Goal: Navigation & Orientation: Find specific page/section

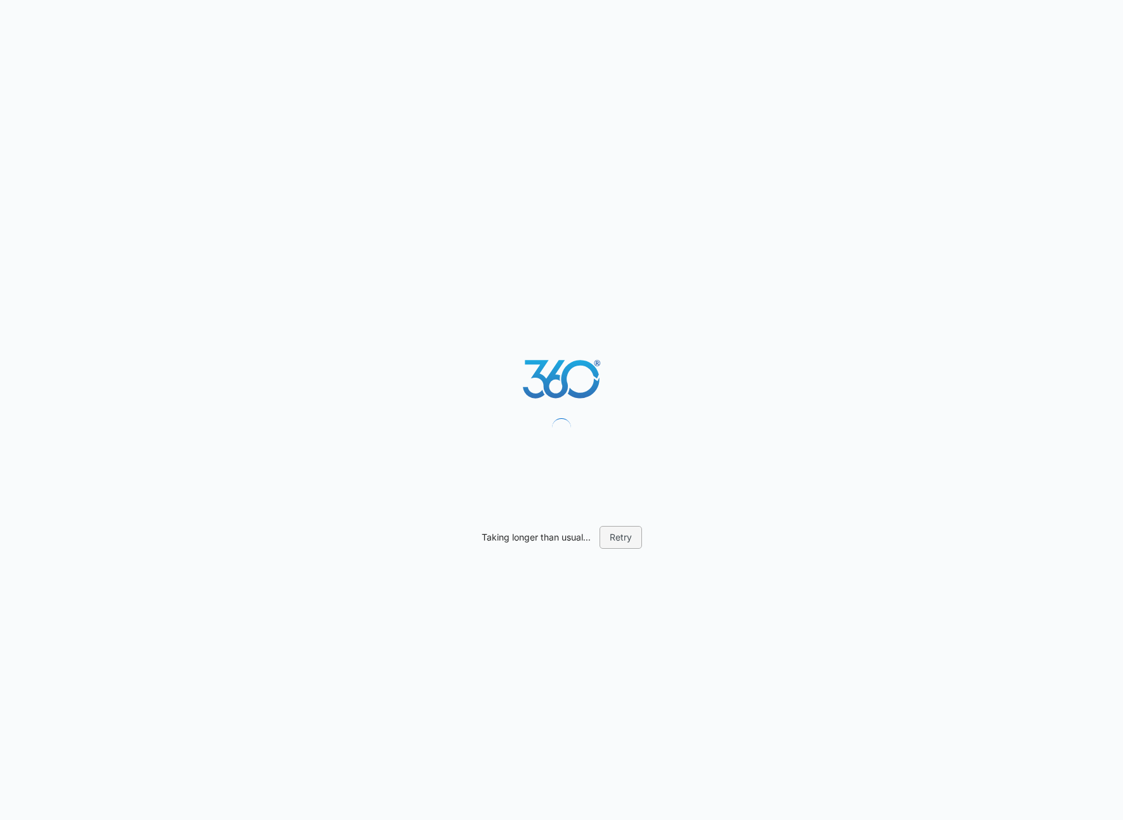
click at [624, 543] on button "Retry" at bounding box center [621, 537] width 42 height 23
click at [624, 539] on button "Retry" at bounding box center [621, 537] width 42 height 23
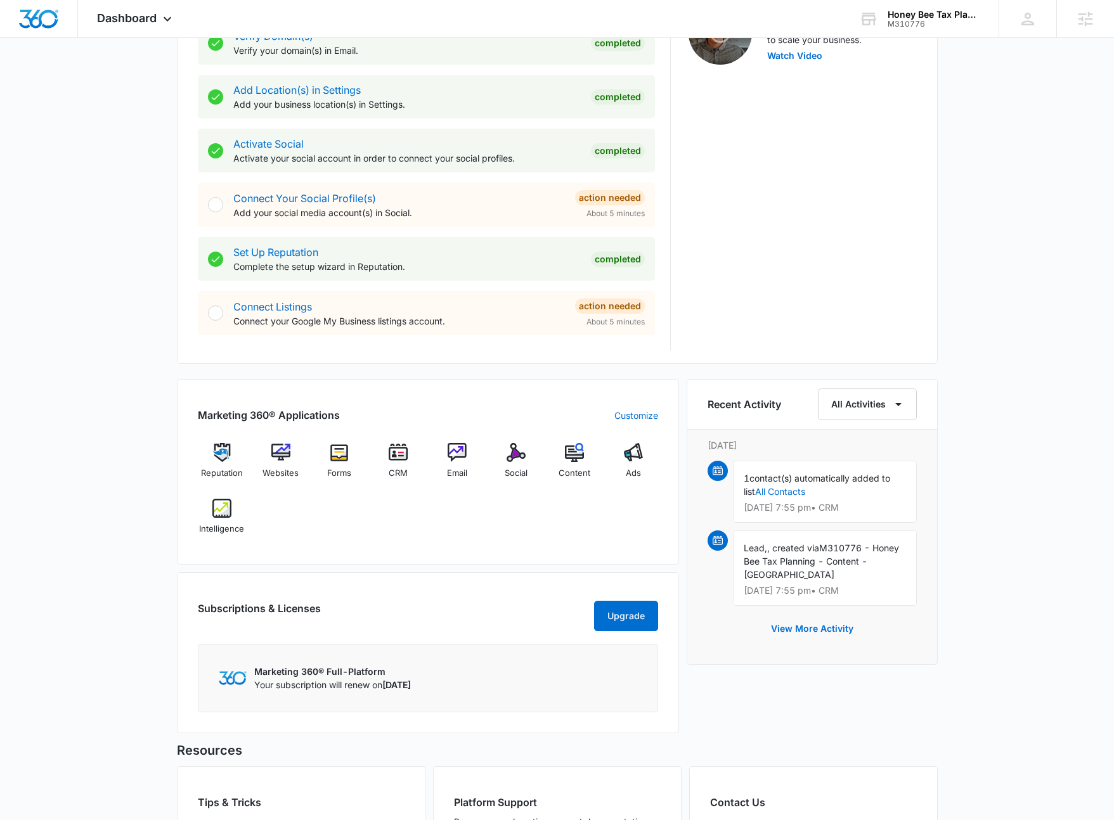
scroll to position [603, 0]
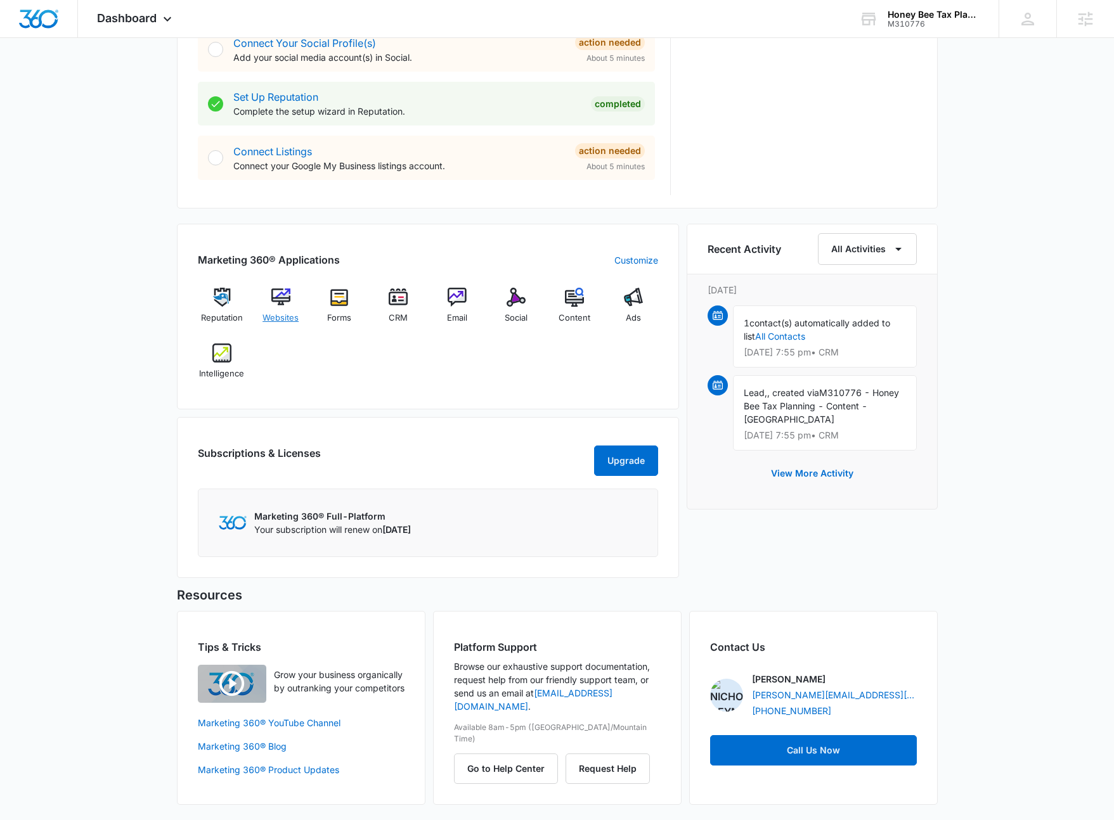
click at [280, 303] on img at bounding box center [280, 297] width 19 height 19
